Goal: Task Accomplishment & Management: Use online tool/utility

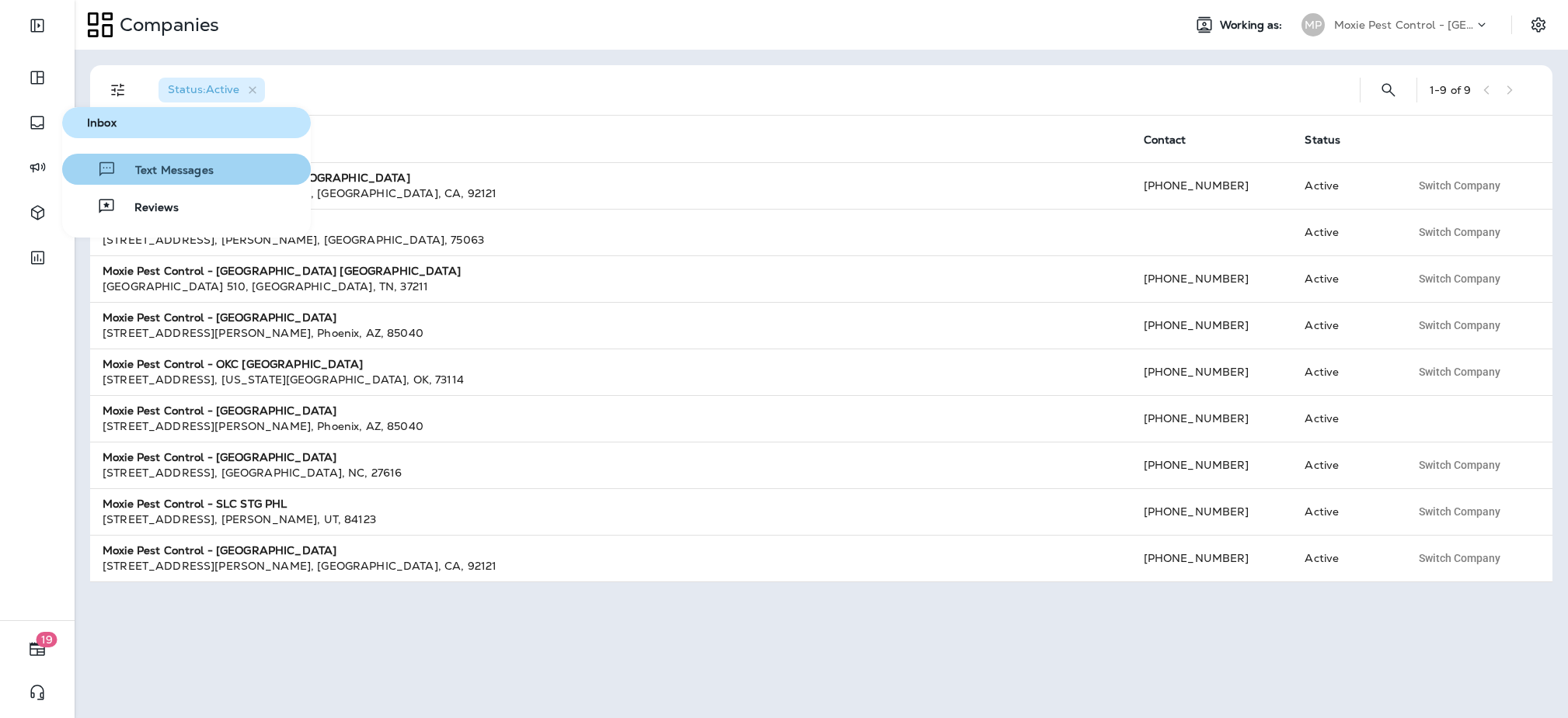
click at [145, 179] on button "Text Messages" at bounding box center [187, 169] width 249 height 31
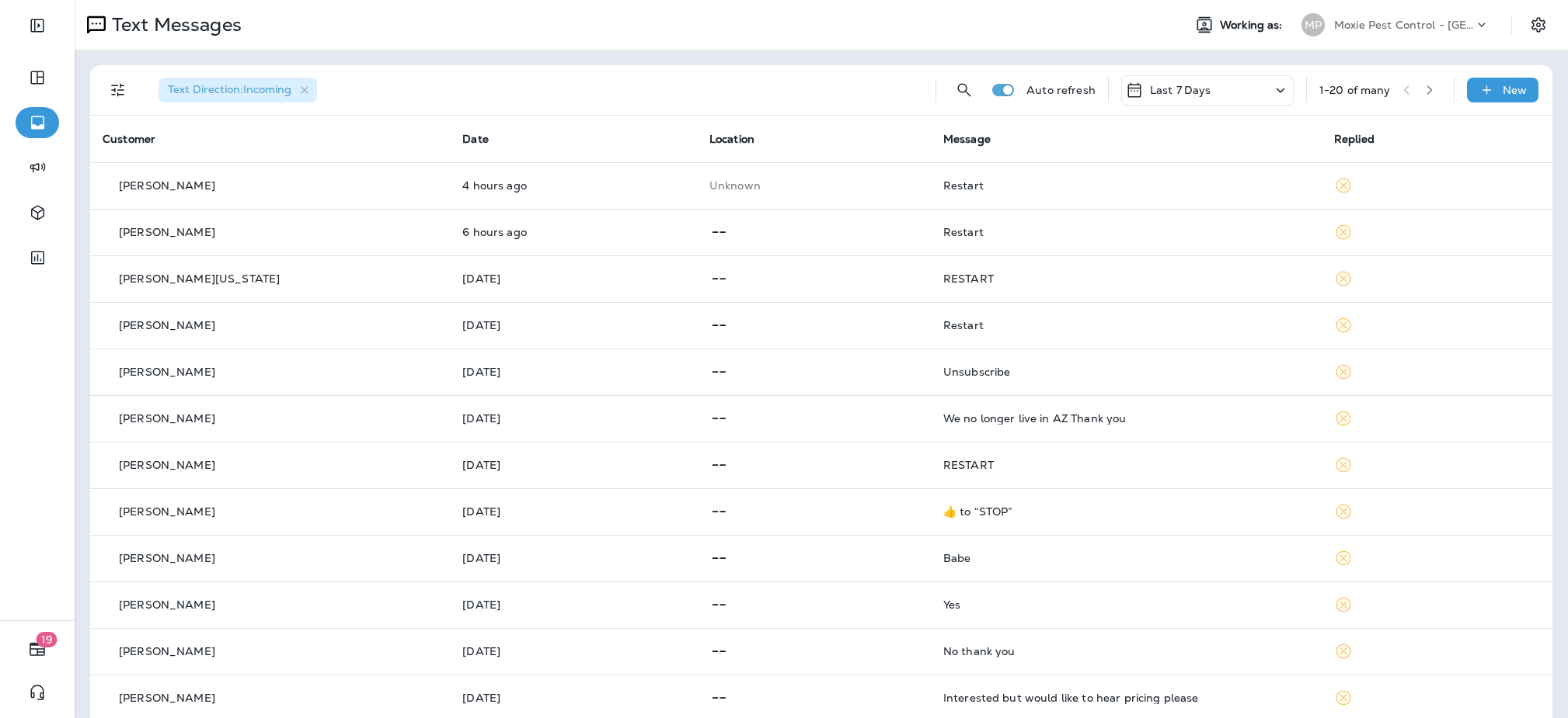
click at [145, 179] on p "[PERSON_NAME]" at bounding box center [167, 186] width 96 height 12
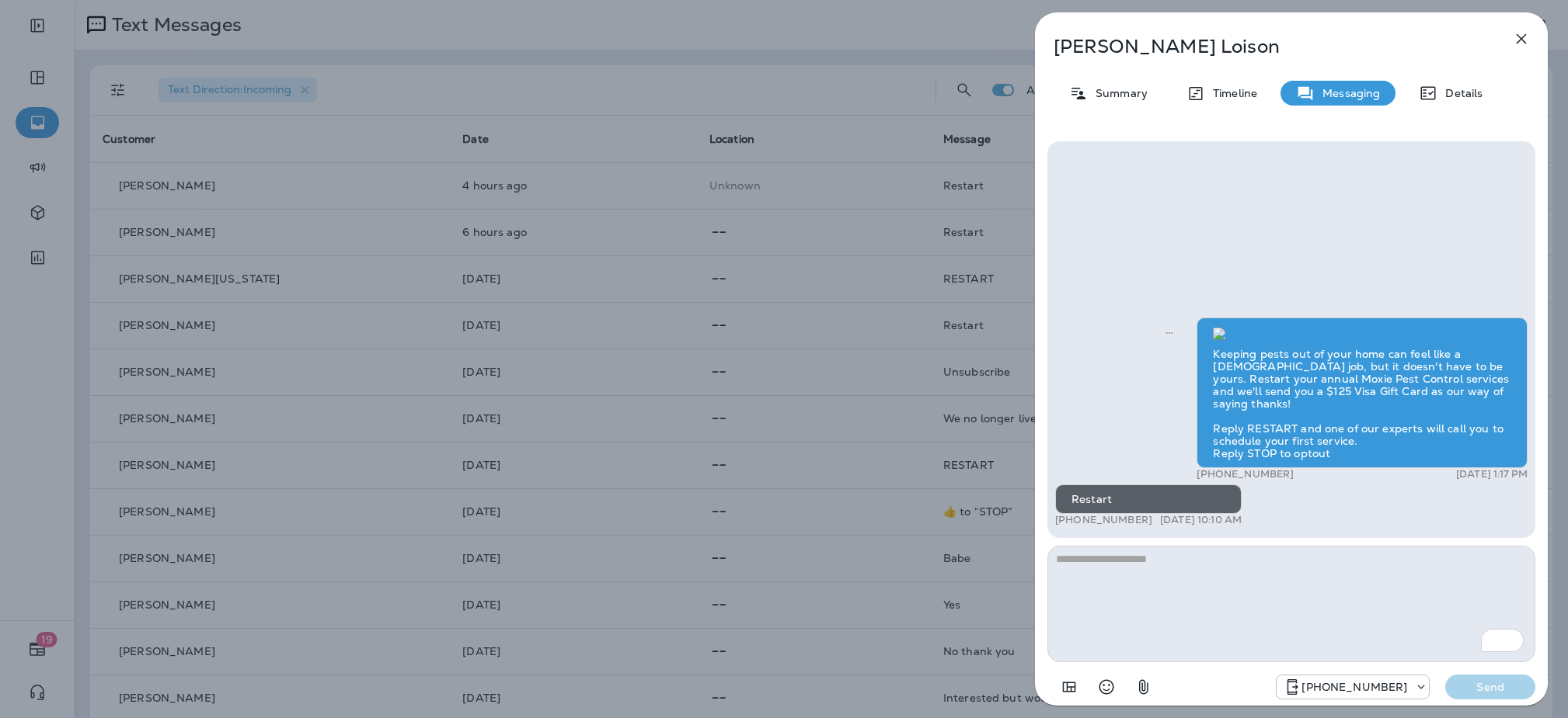
click at [1519, 50] on button "button" at bounding box center [1521, 38] width 31 height 31
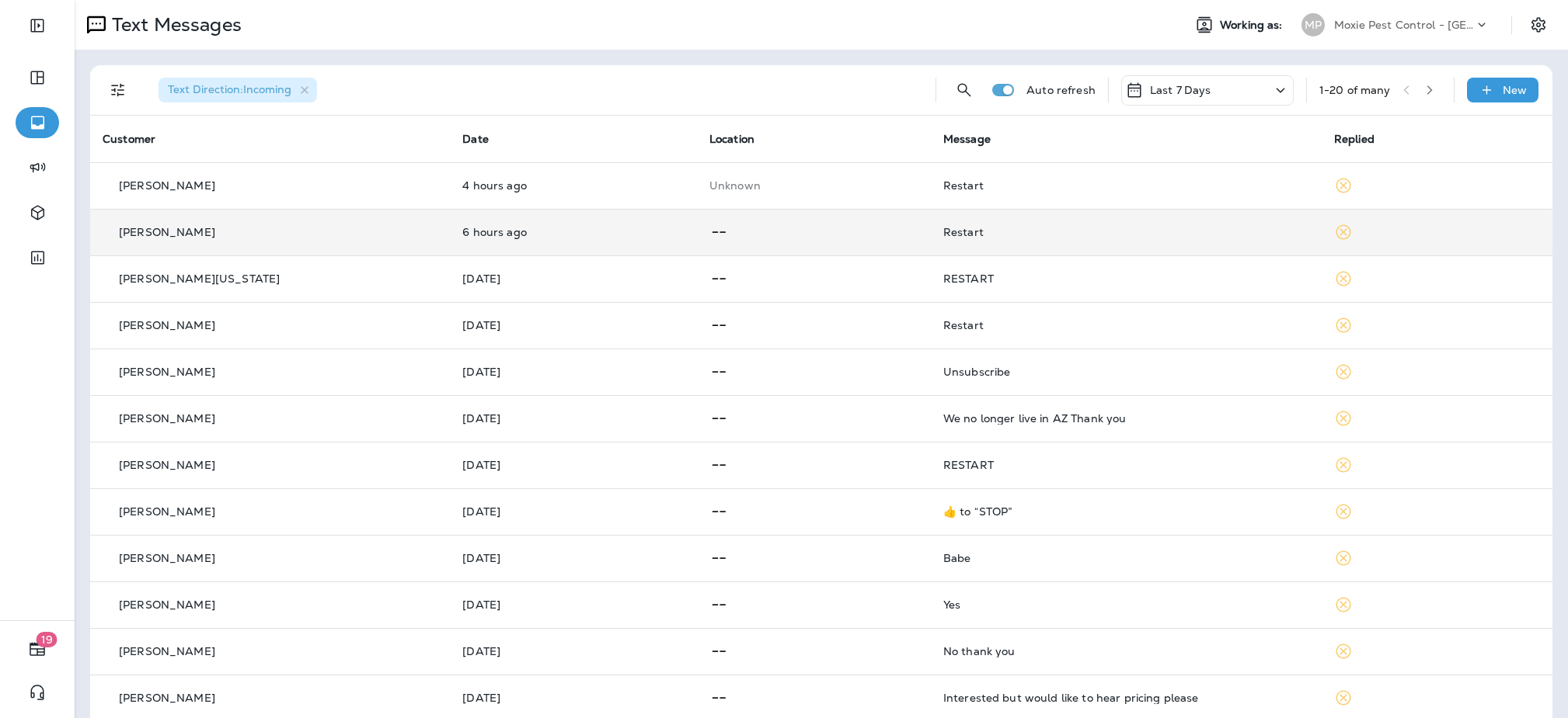
click at [1048, 234] on div "Restart" at bounding box center [1126, 232] width 366 height 12
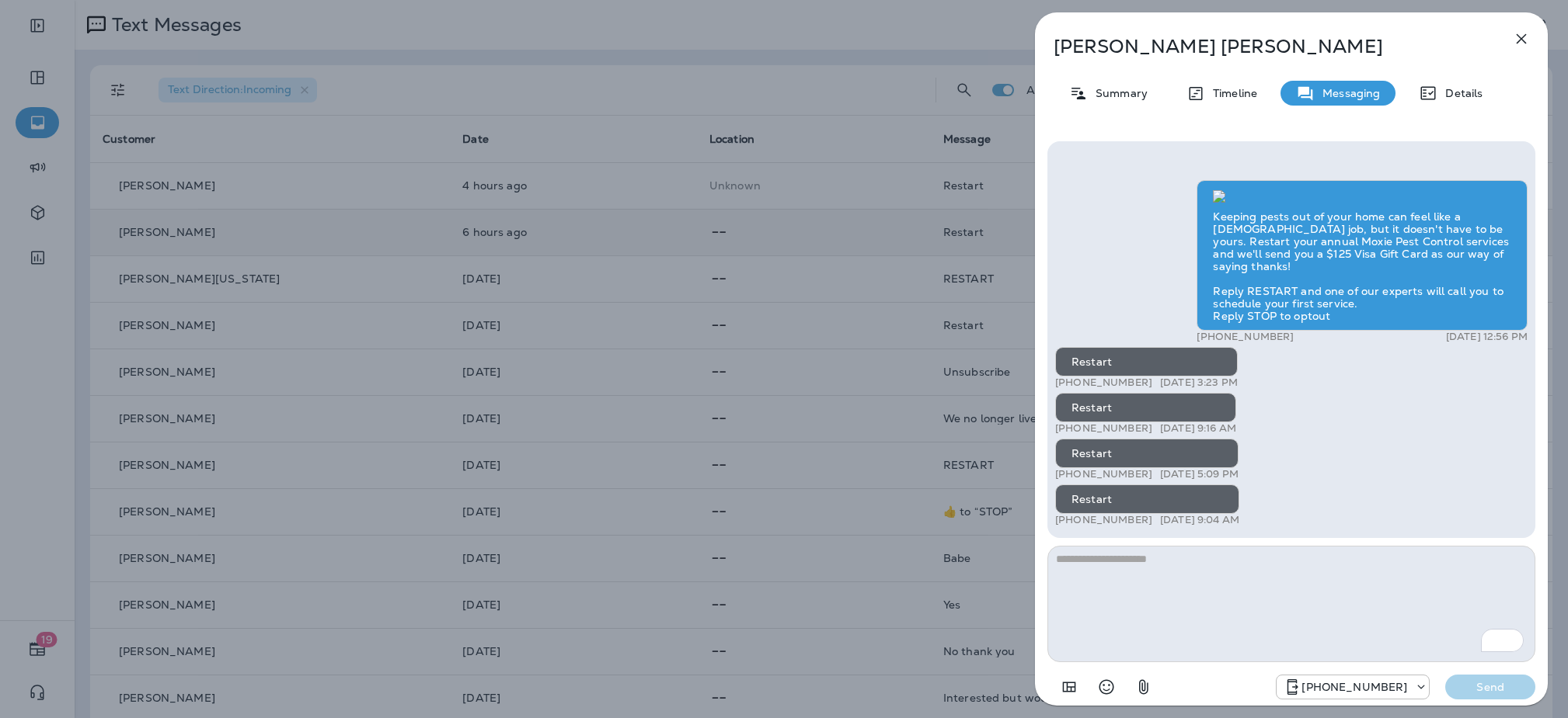
click at [1522, 41] on icon "button" at bounding box center [1521, 38] width 10 height 10
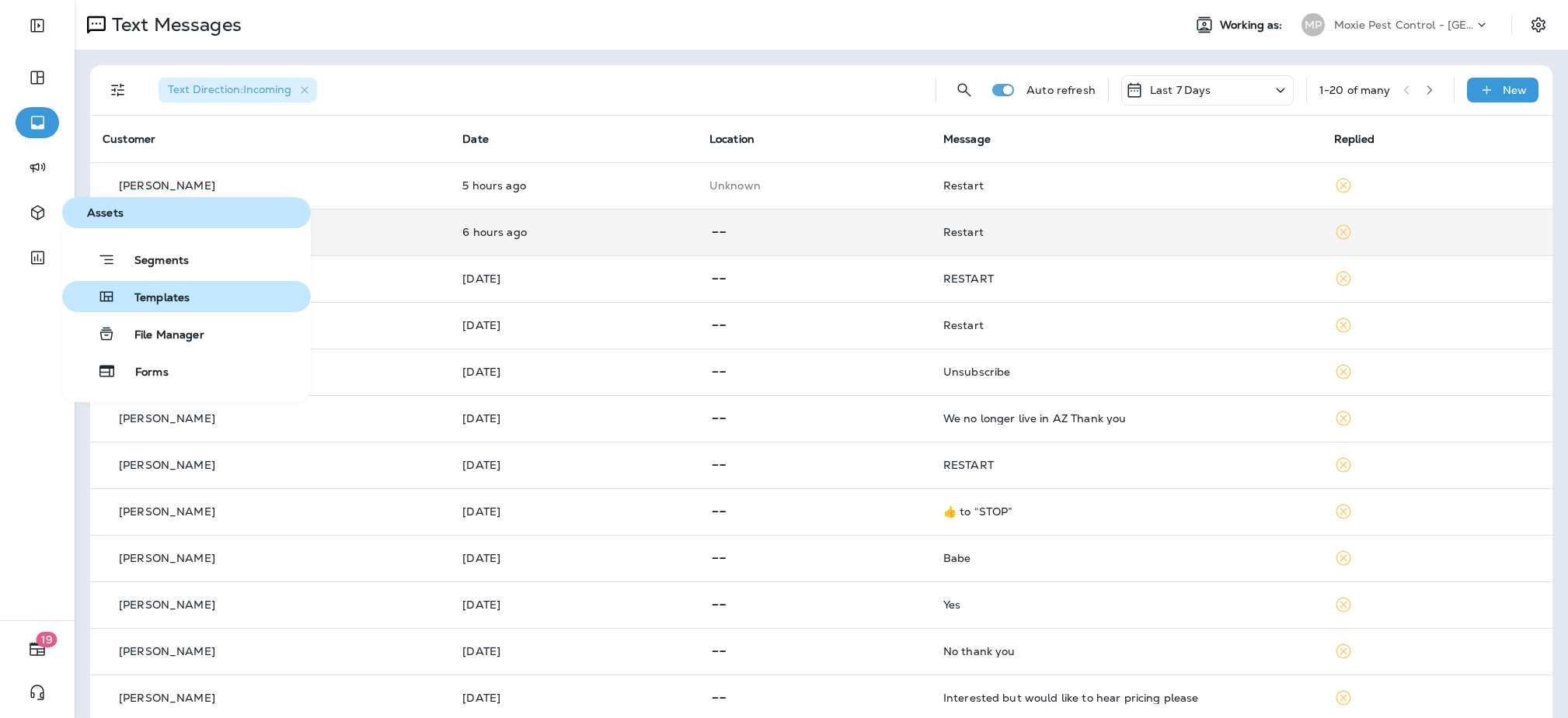
click at [129, 300] on span "Templates" at bounding box center [153, 298] width 74 height 15
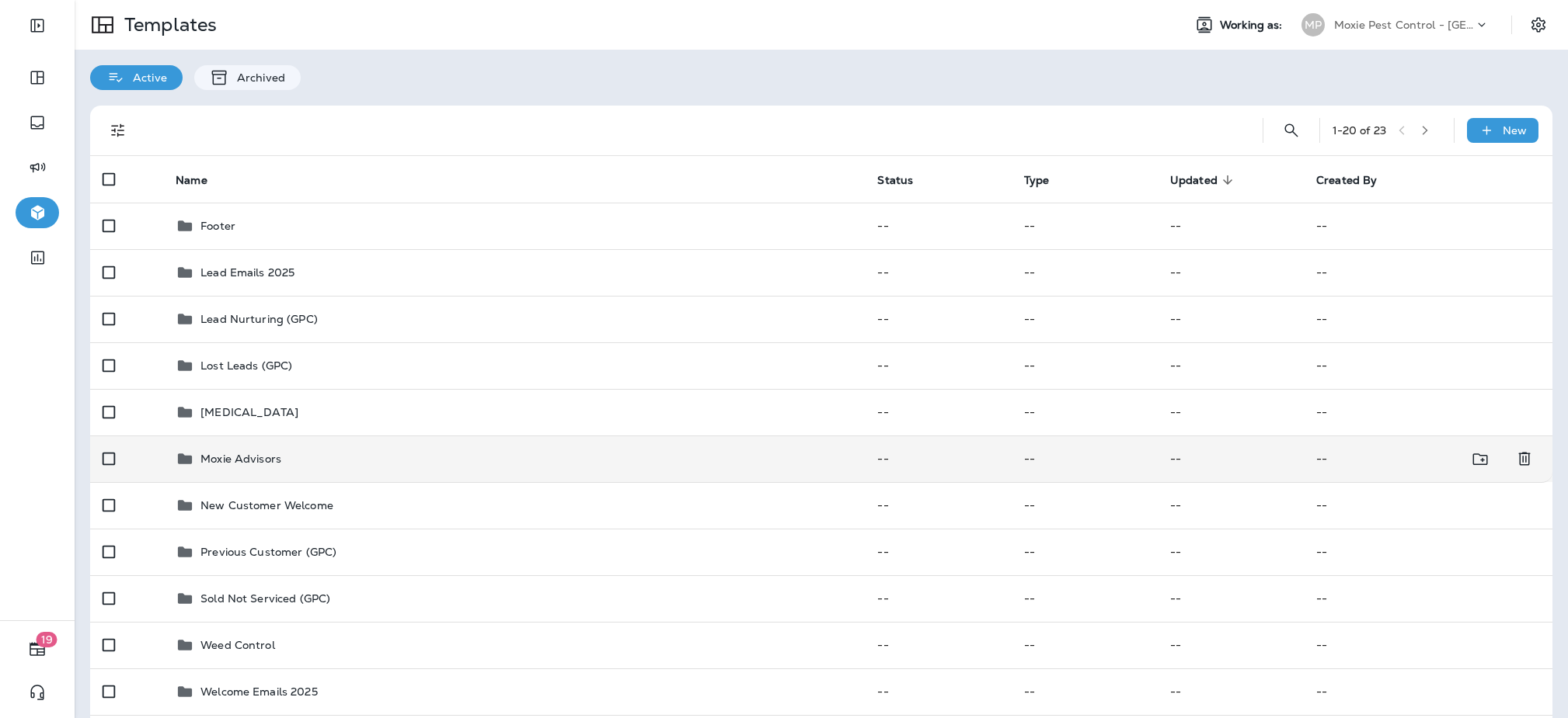
click at [403, 450] on div "Moxie Advisors" at bounding box center [514, 458] width 676 height 19
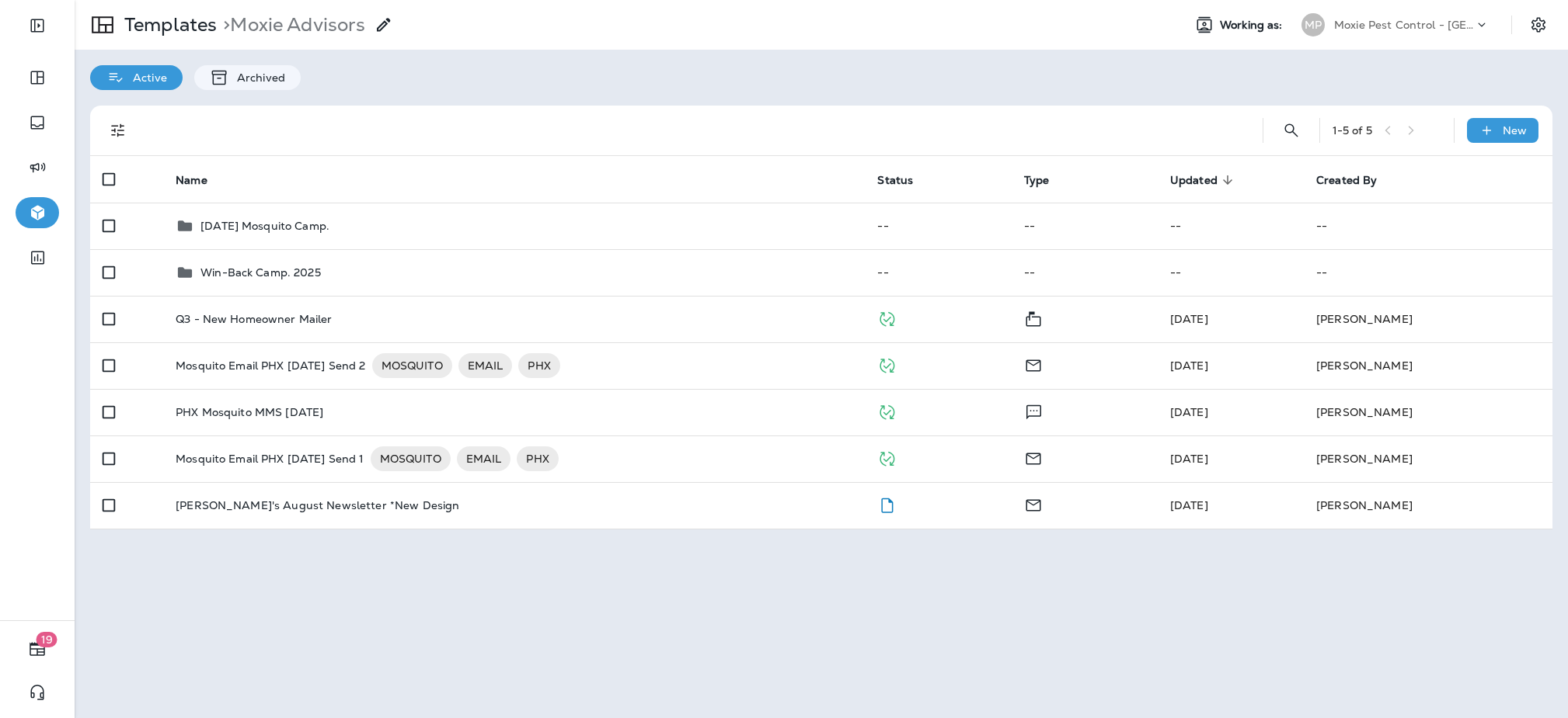
click at [1371, 31] on div "Moxie Pest Control - [GEOGRAPHIC_DATA]" at bounding box center [1404, 25] width 140 height 23
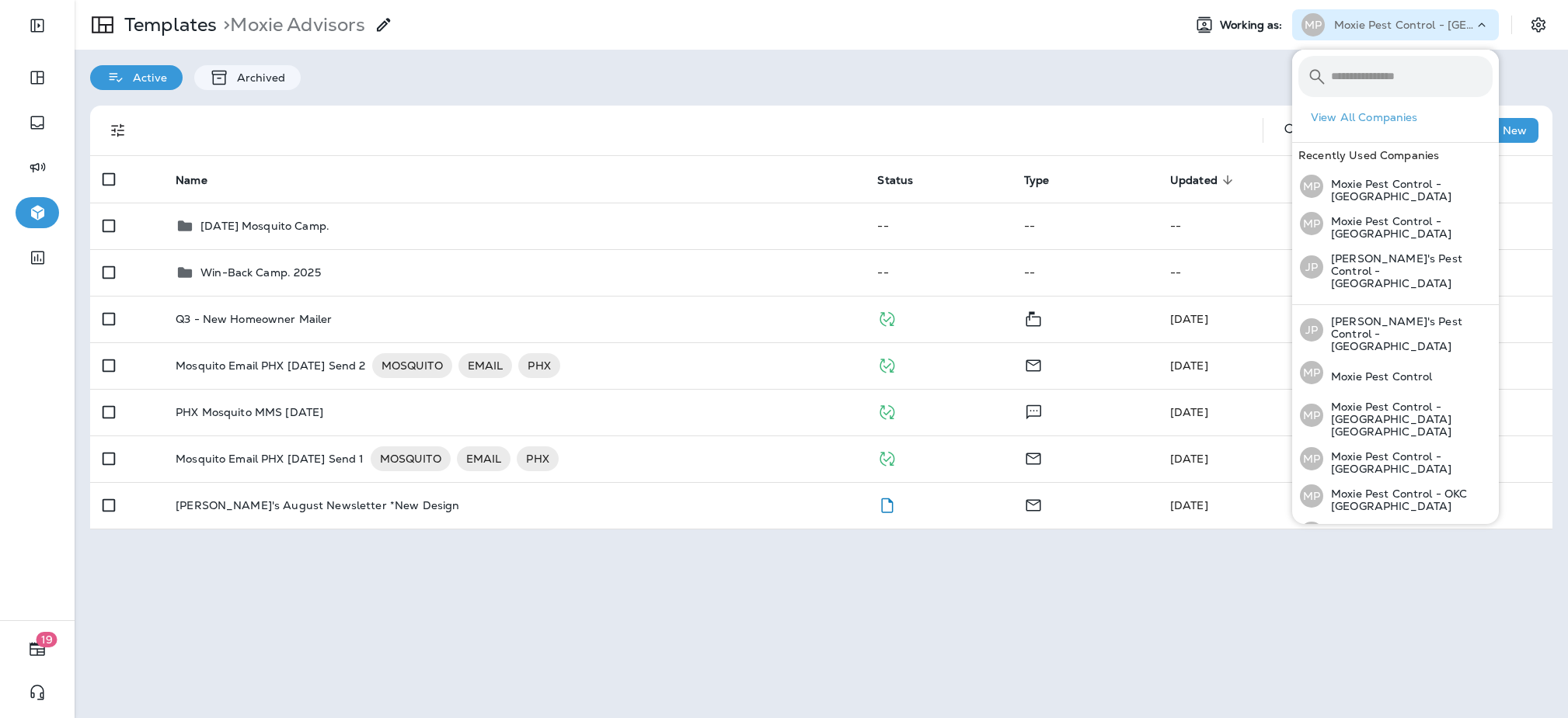
click at [1361, 292] on hr at bounding box center [1396, 298] width 207 height 13
click at [1356, 263] on p "[PERSON_NAME]'s Pest Control - [GEOGRAPHIC_DATA]" at bounding box center [1408, 271] width 170 height 37
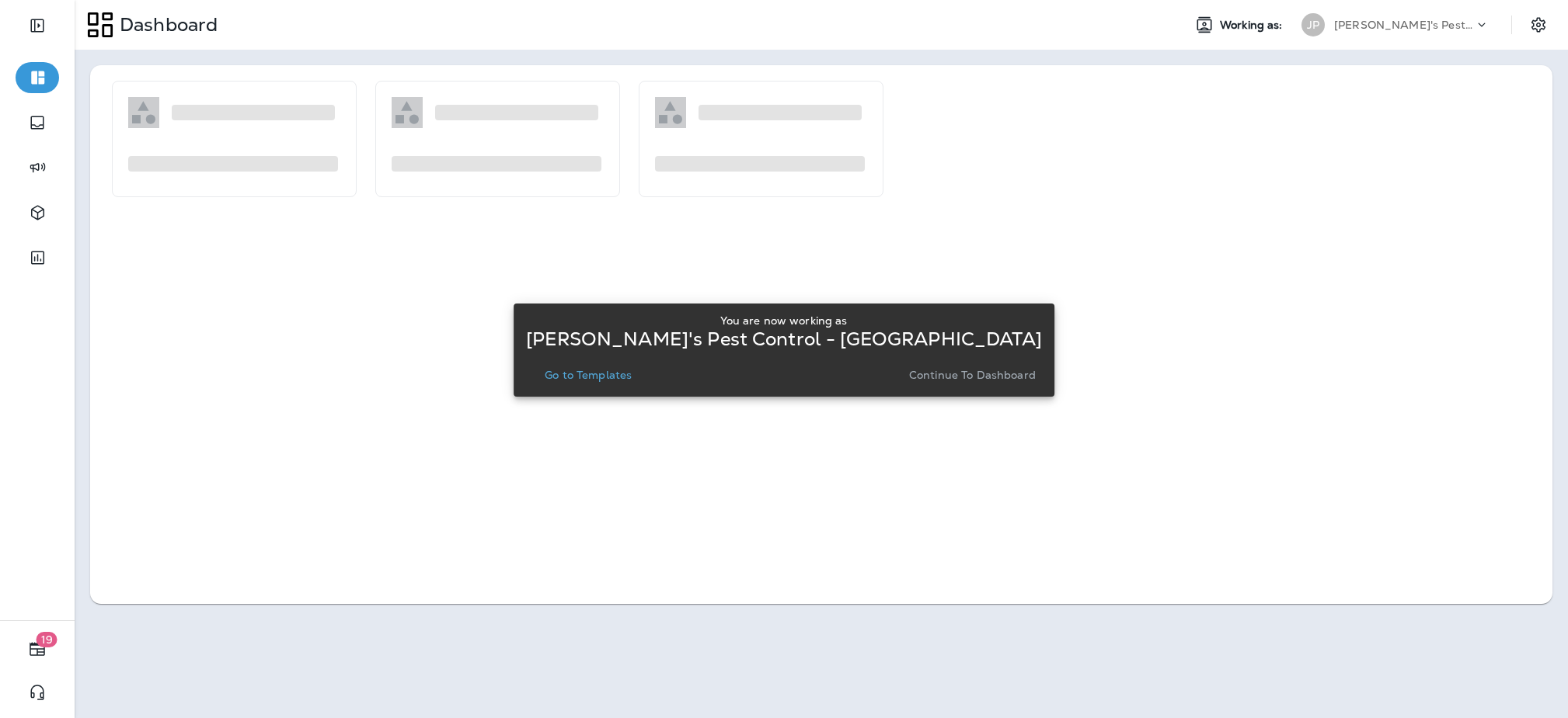
click at [622, 374] on p "Go to Templates" at bounding box center [588, 376] width 87 height 12
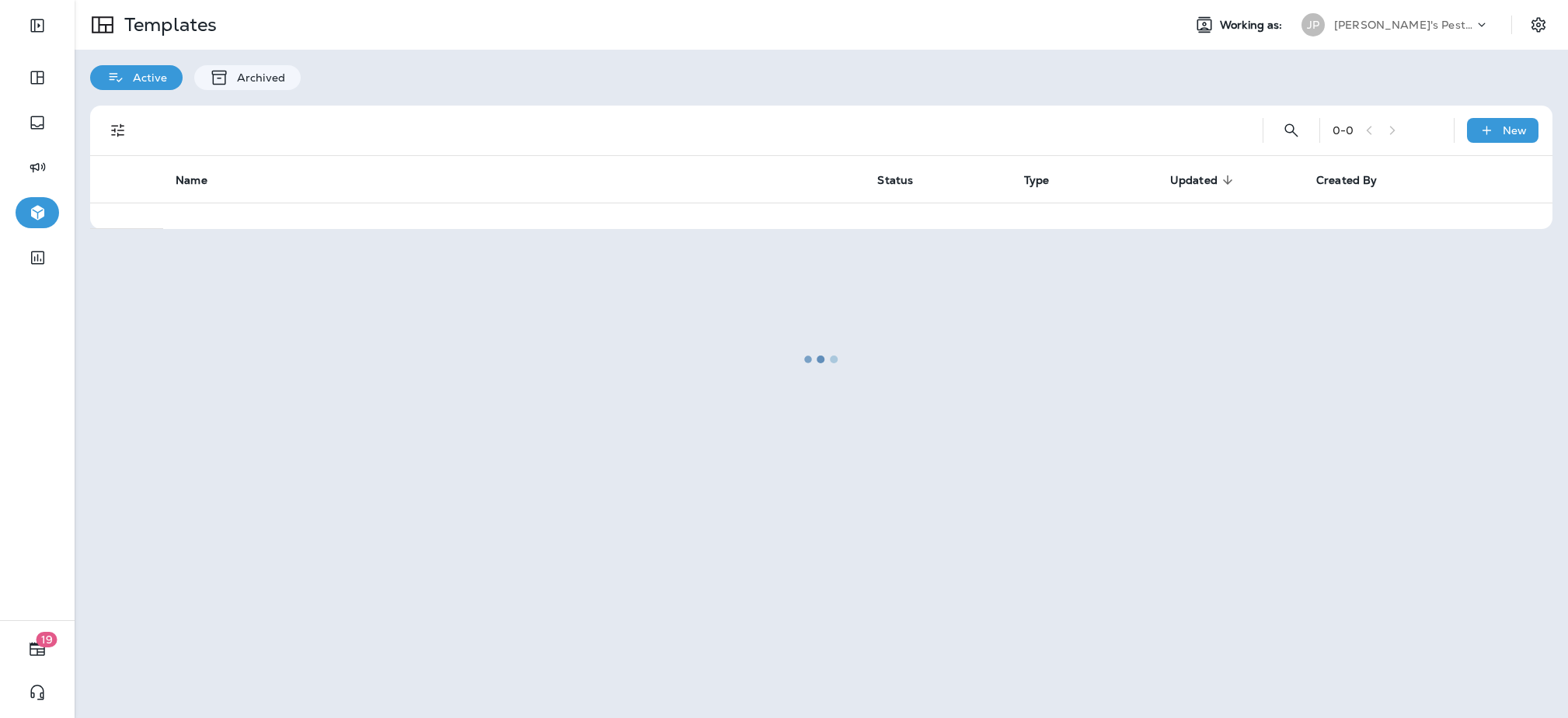
click at [799, 73] on div at bounding box center [821, 359] width 1490 height 715
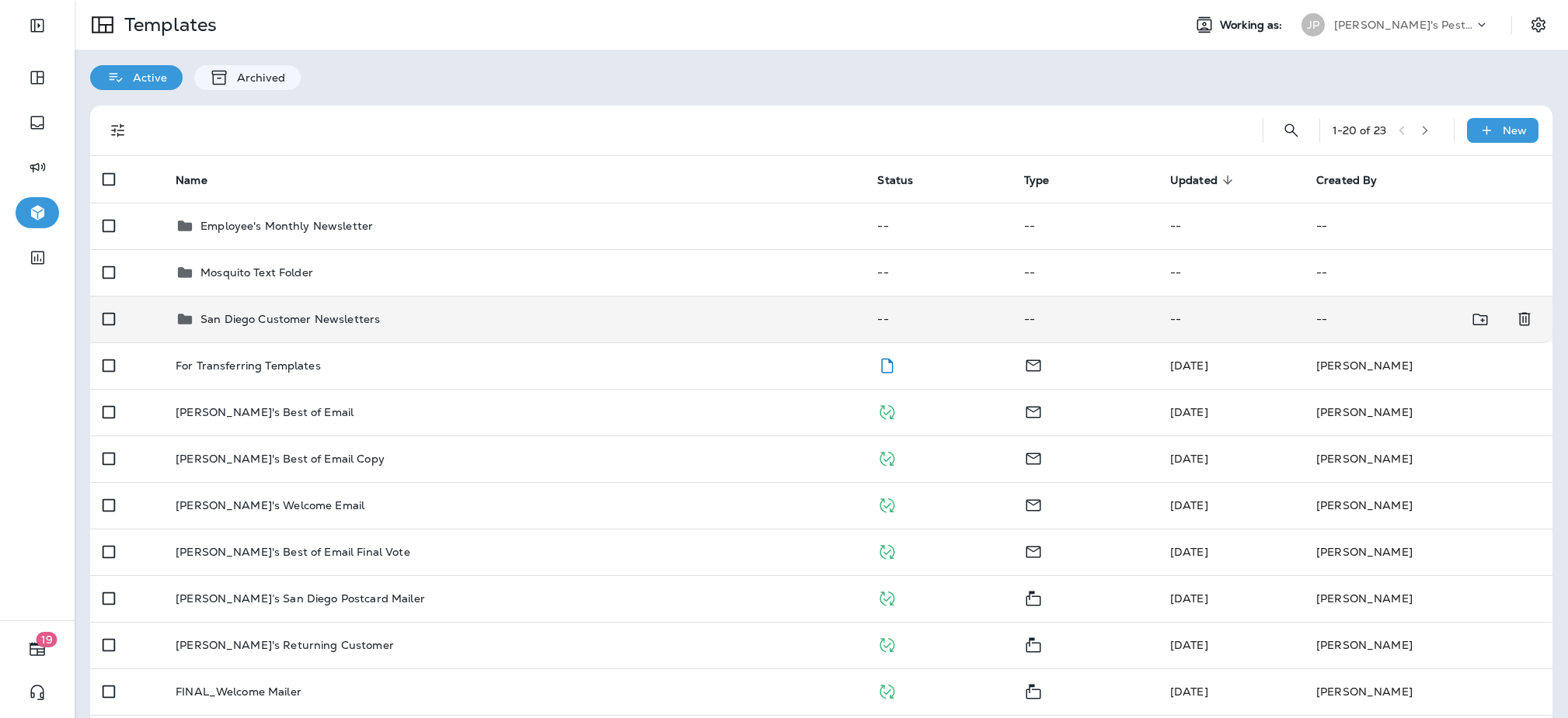
click at [357, 320] on p "San Diego Customer Newsletters" at bounding box center [290, 319] width 179 height 12
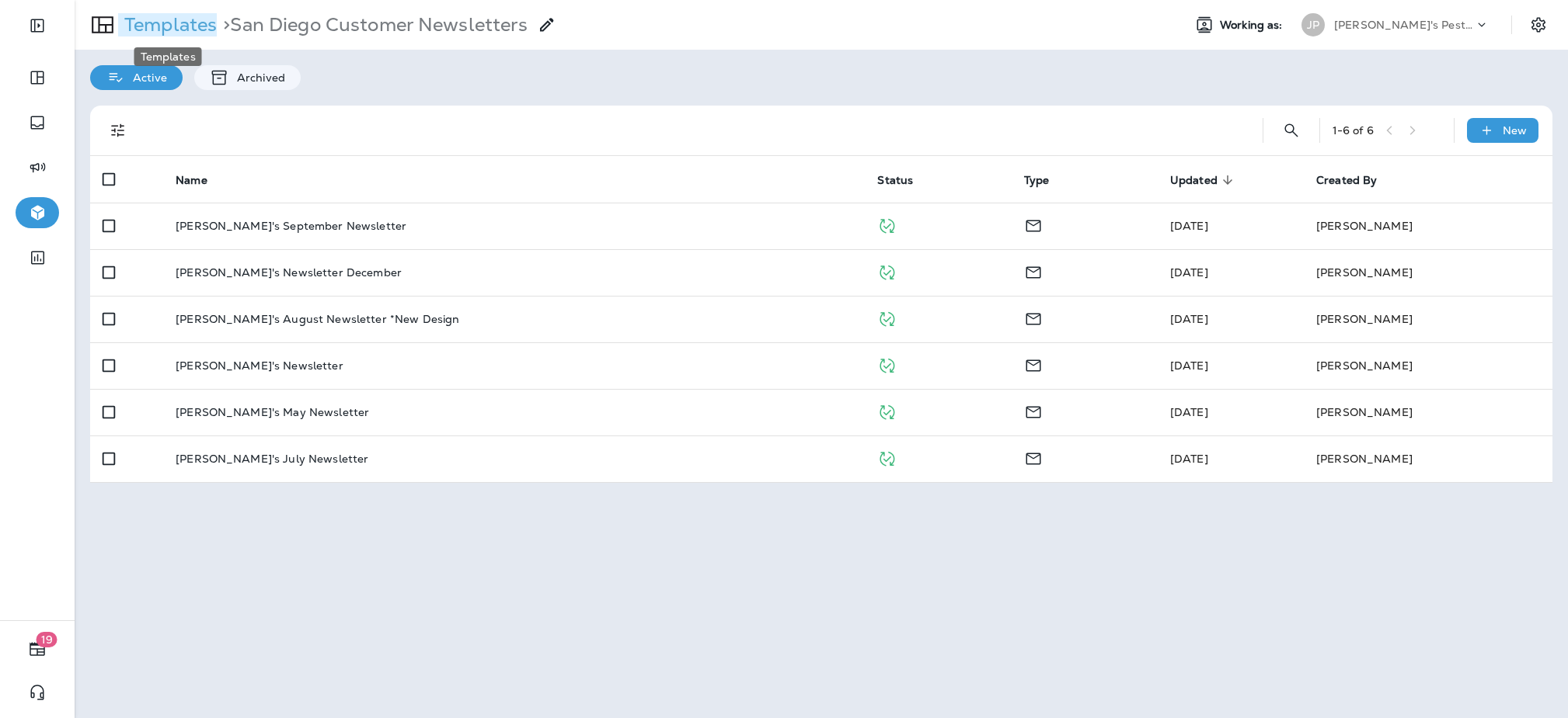
click at [165, 26] on p "Templates" at bounding box center [167, 25] width 99 height 23
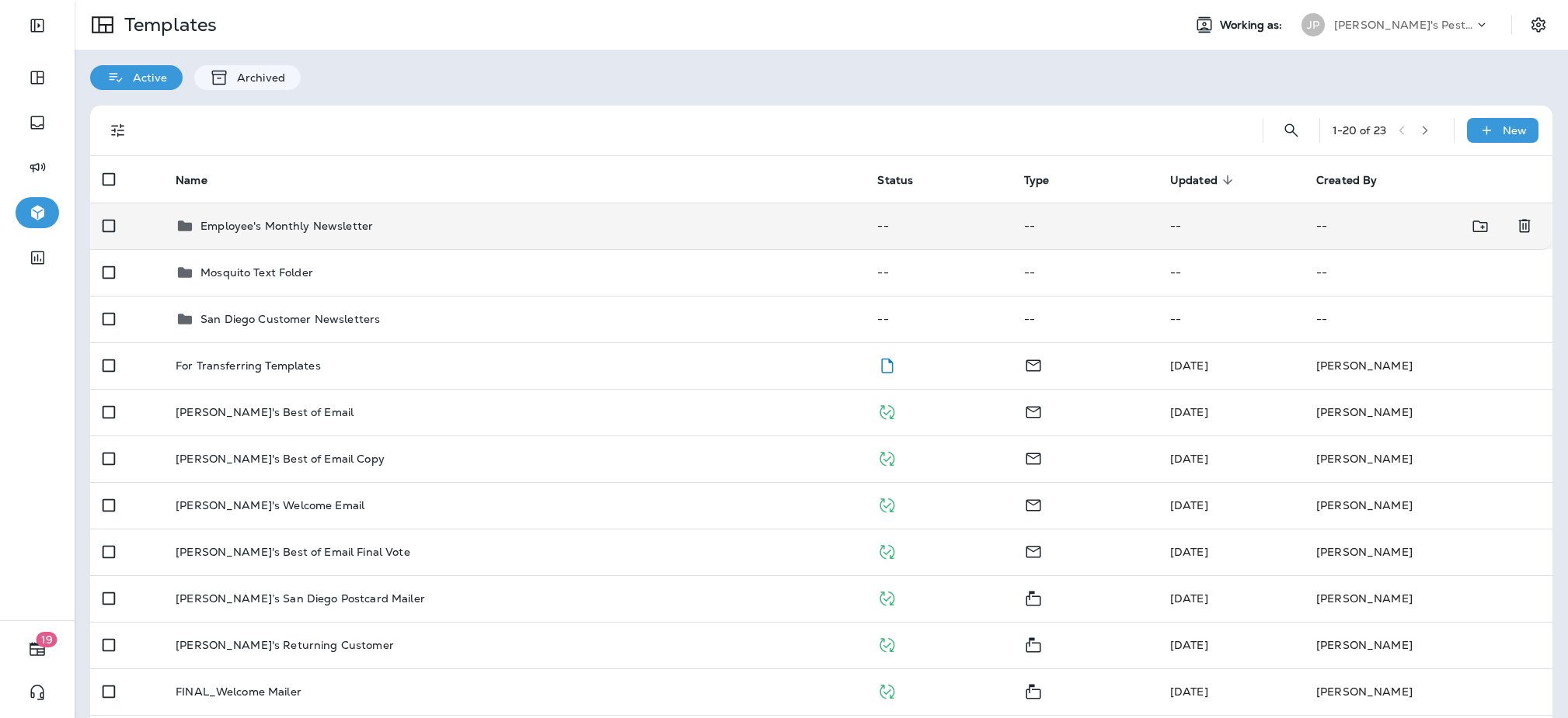
click at [319, 219] on p "Employee's Monthly Newsletter" at bounding box center [286, 226] width 172 height 12
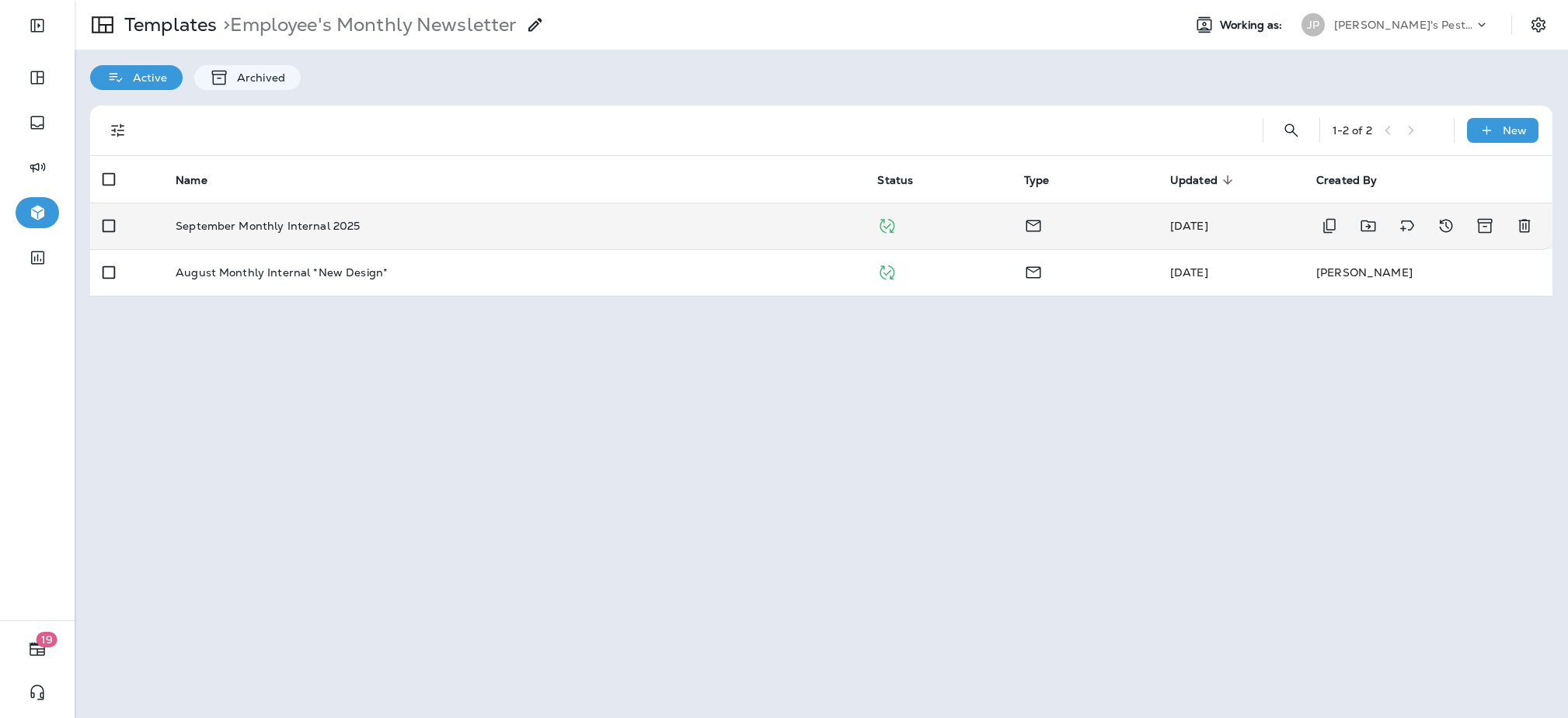
click at [309, 238] on td "September Monthly Internal 2025" at bounding box center [514, 226] width 701 height 46
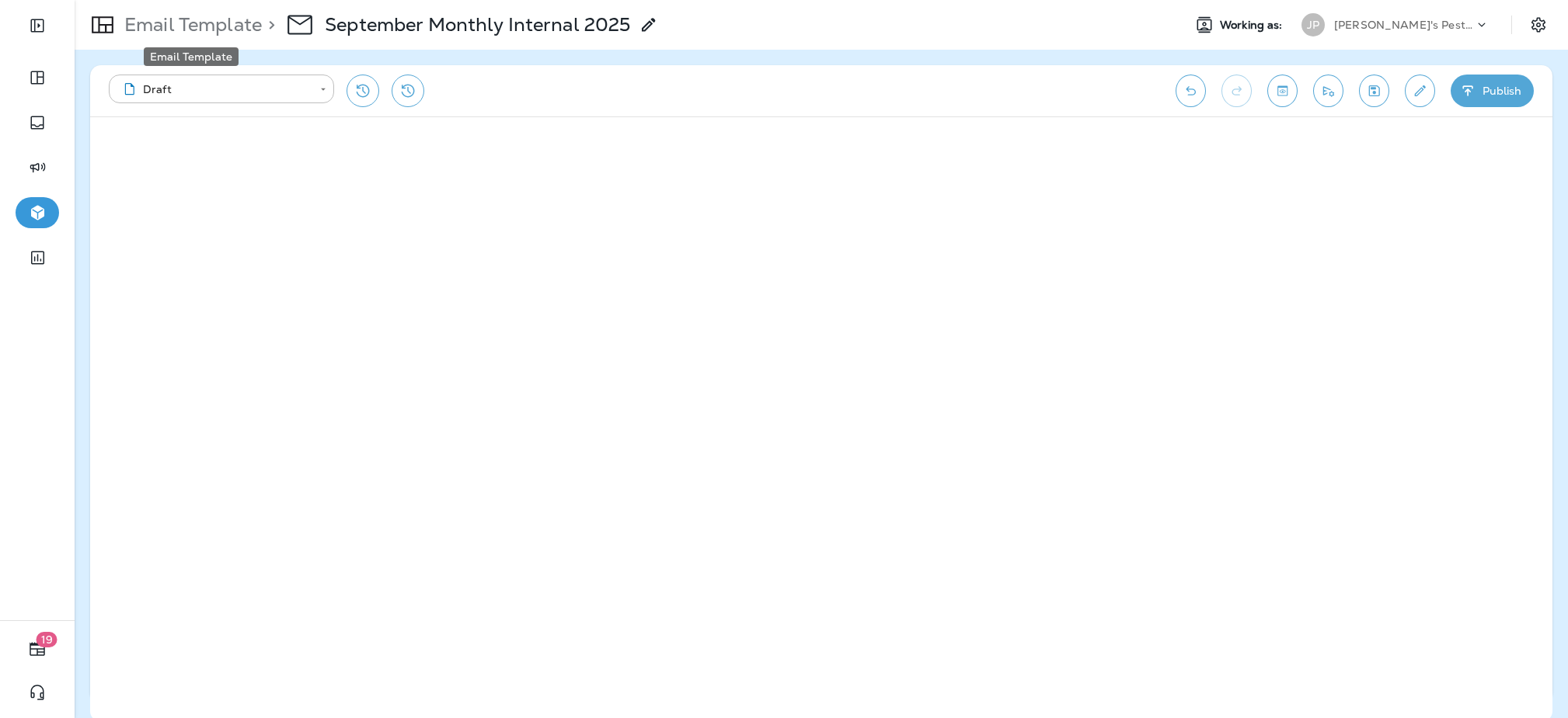
click at [214, 24] on p "Email Template" at bounding box center [189, 25] width 144 height 23
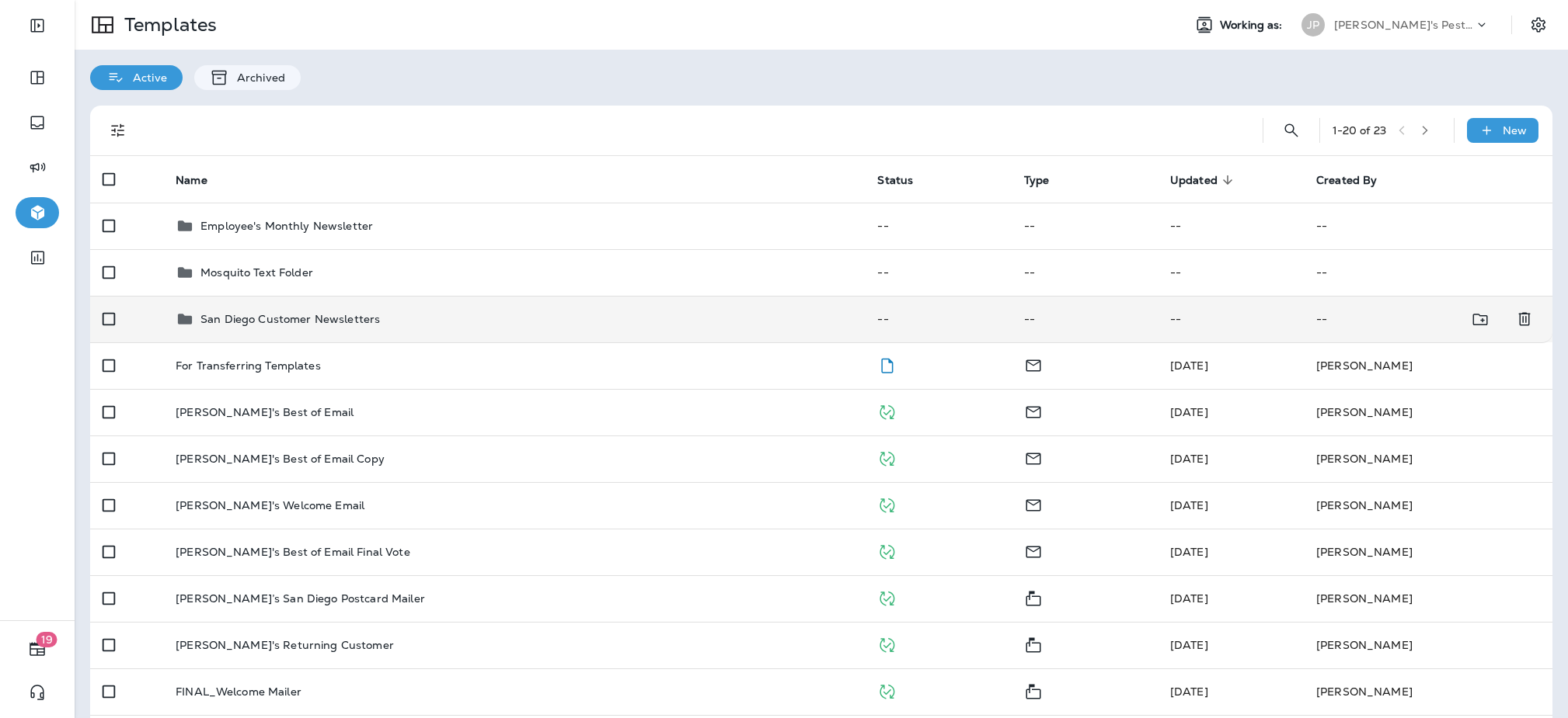
click at [270, 319] on p "San Diego Customer Newsletters" at bounding box center [290, 319] width 179 height 12
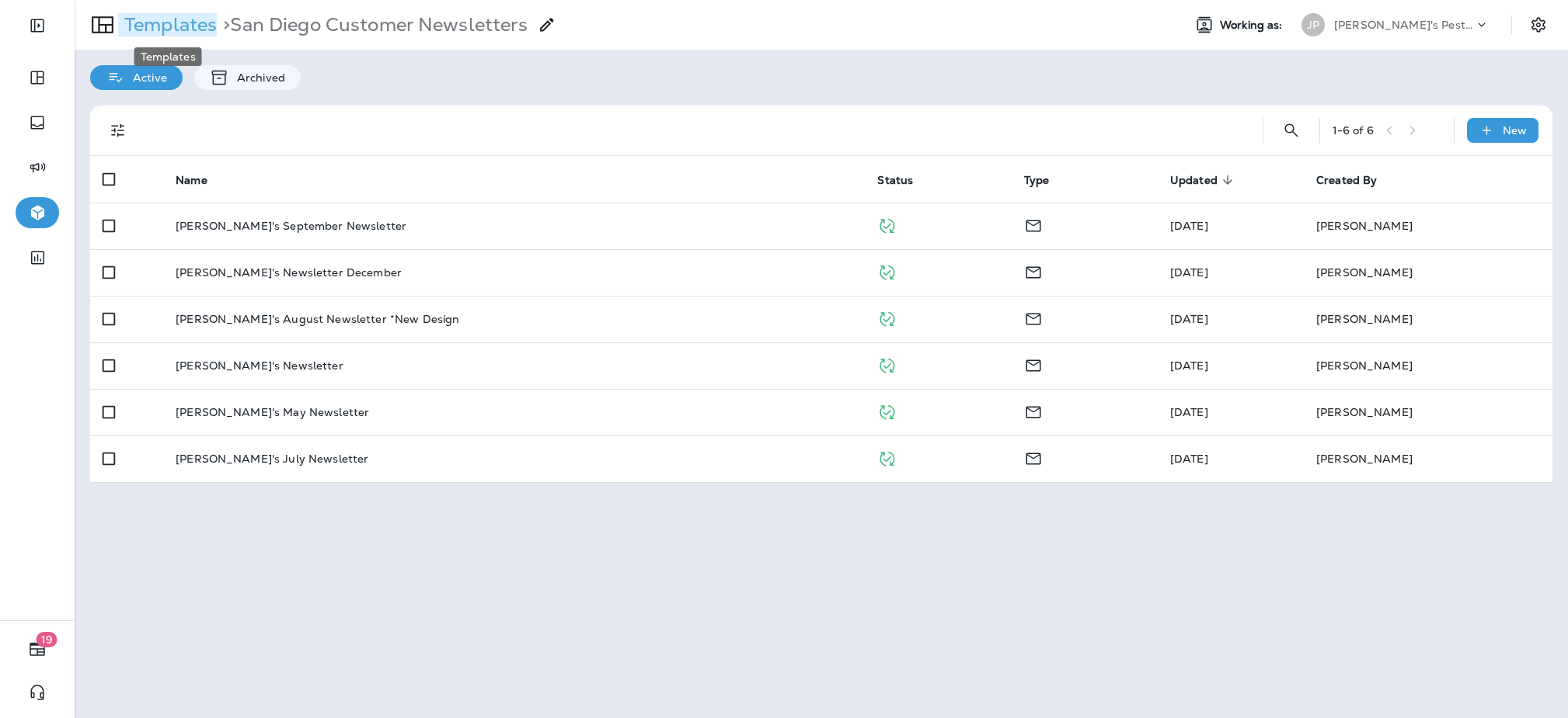
click at [178, 27] on p "Templates" at bounding box center [167, 25] width 99 height 23
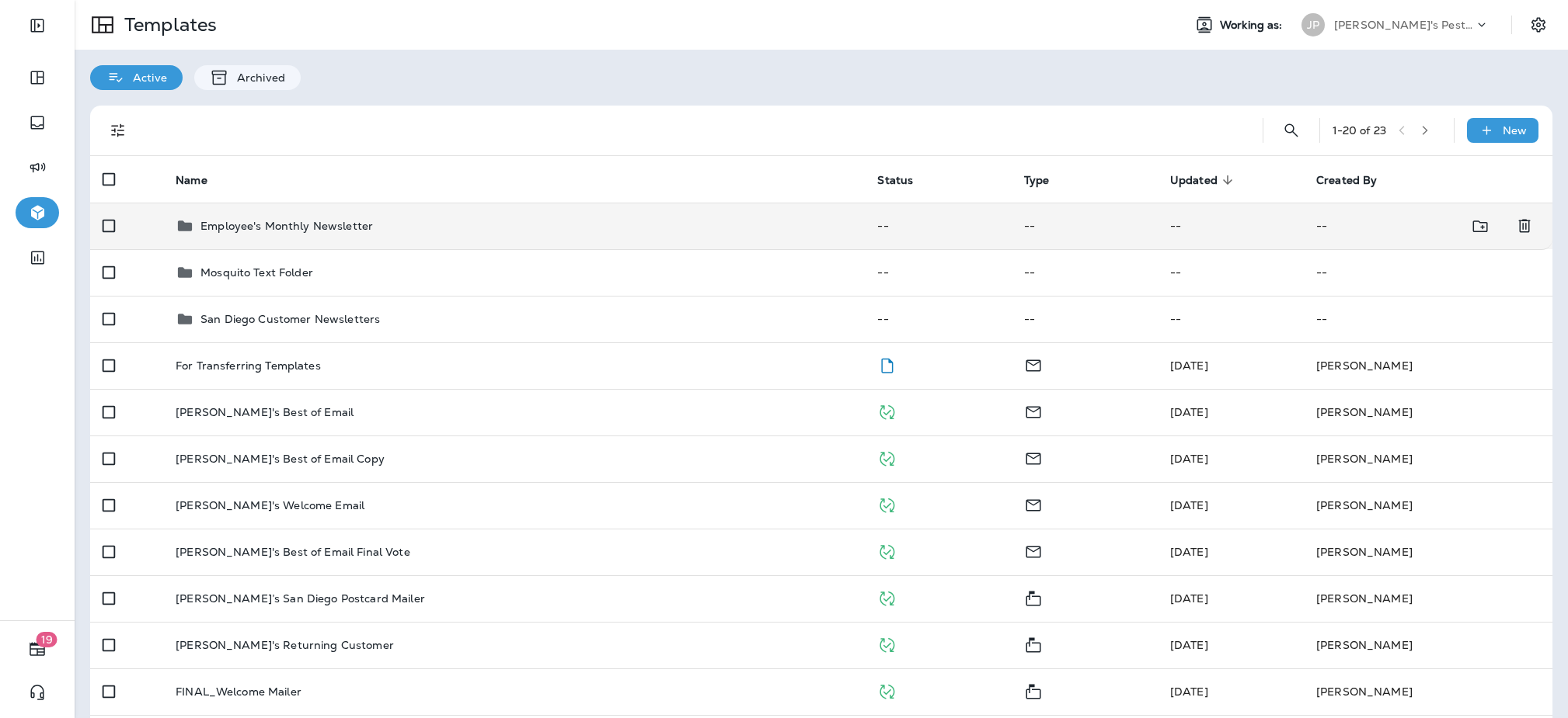
click at [346, 232] on p "Employee's Monthly Newsletter" at bounding box center [286, 226] width 172 height 12
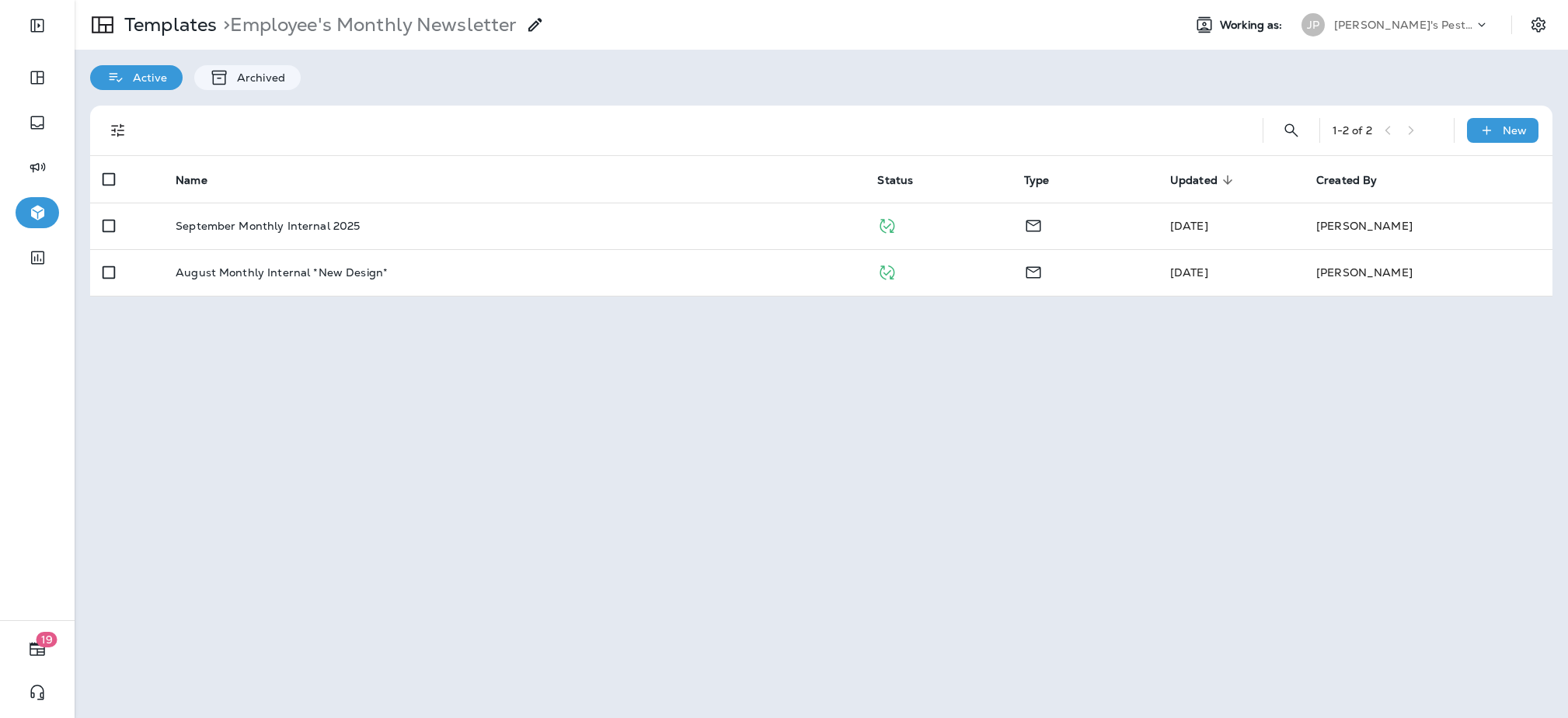
click at [346, 232] on p "September Monthly Internal 2025" at bounding box center [268, 226] width 184 height 12
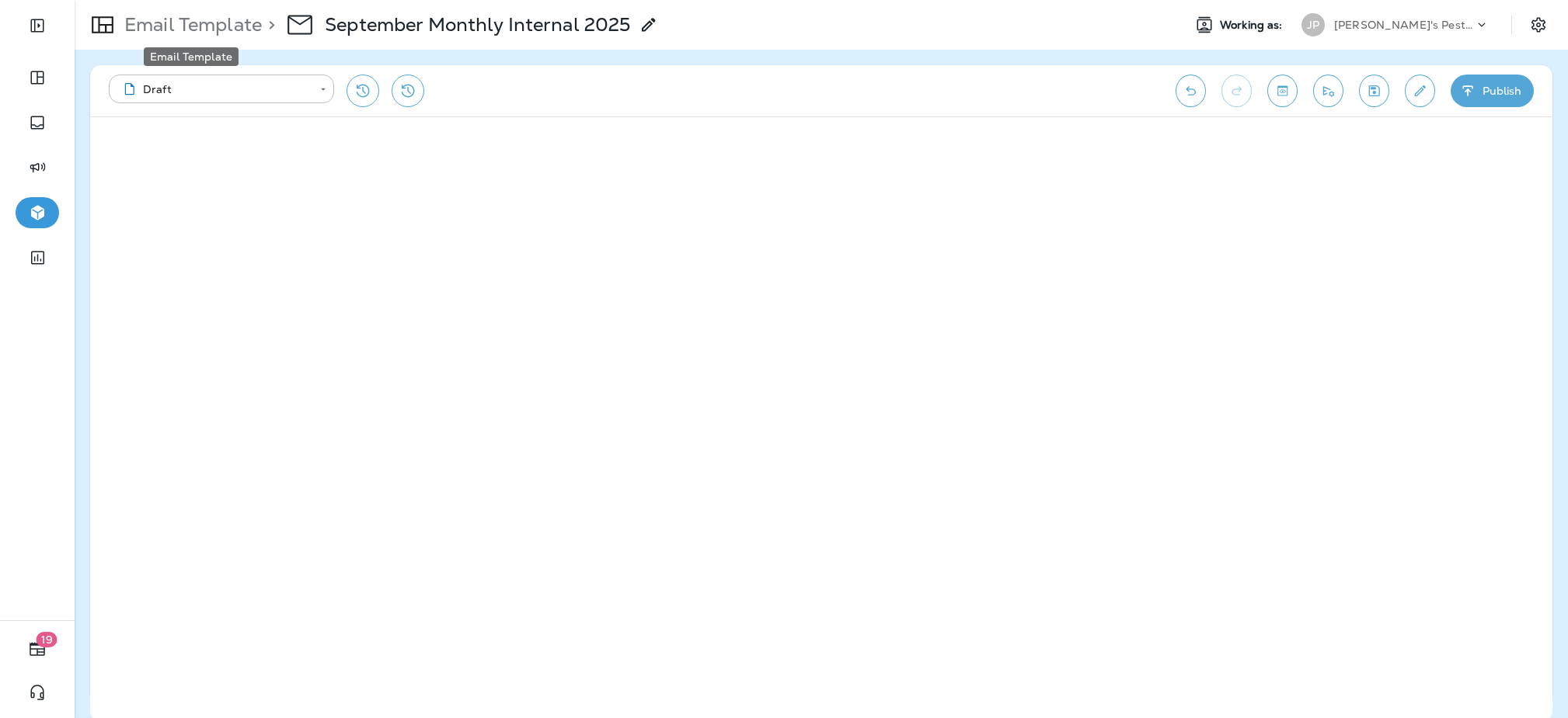
click at [220, 33] on p "Email Template" at bounding box center [189, 25] width 144 height 23
